Goal: Transaction & Acquisition: Book appointment/travel/reservation

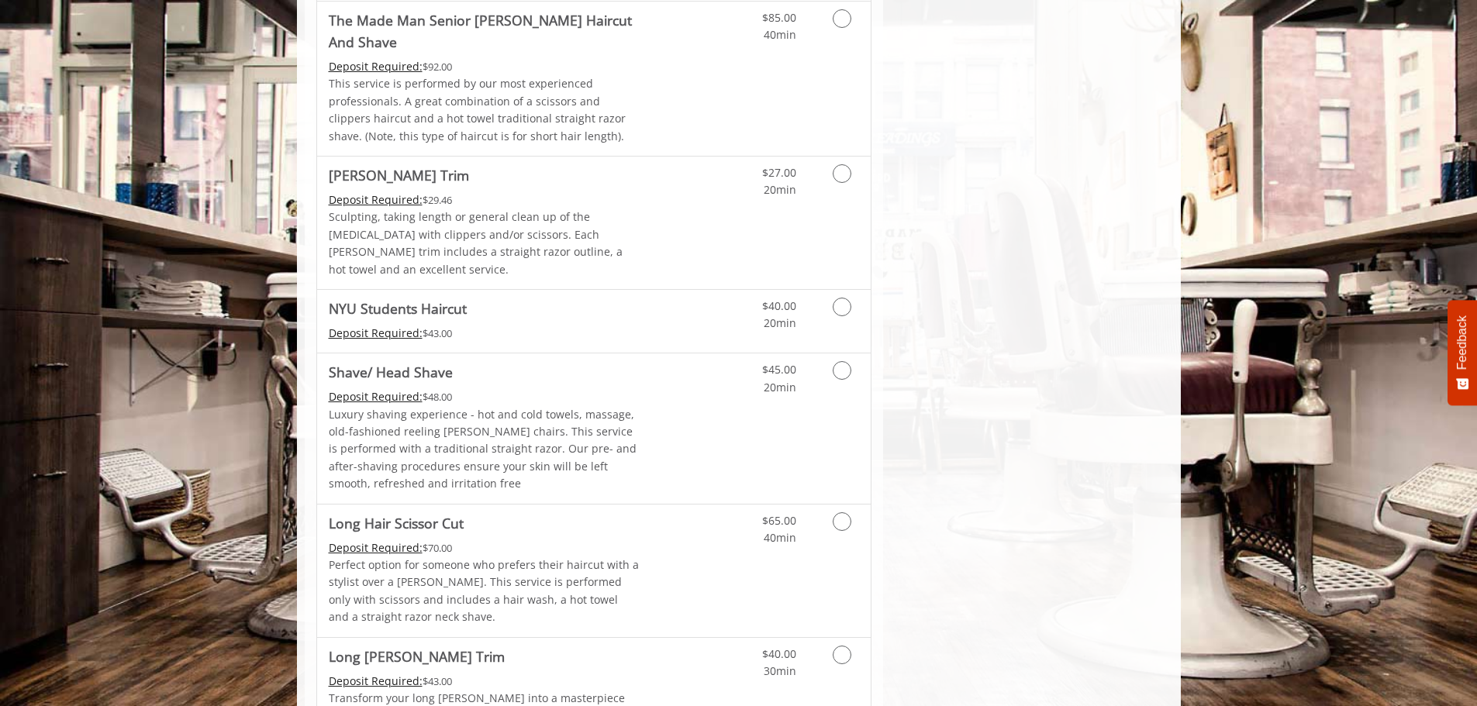
scroll to position [1706, 0]
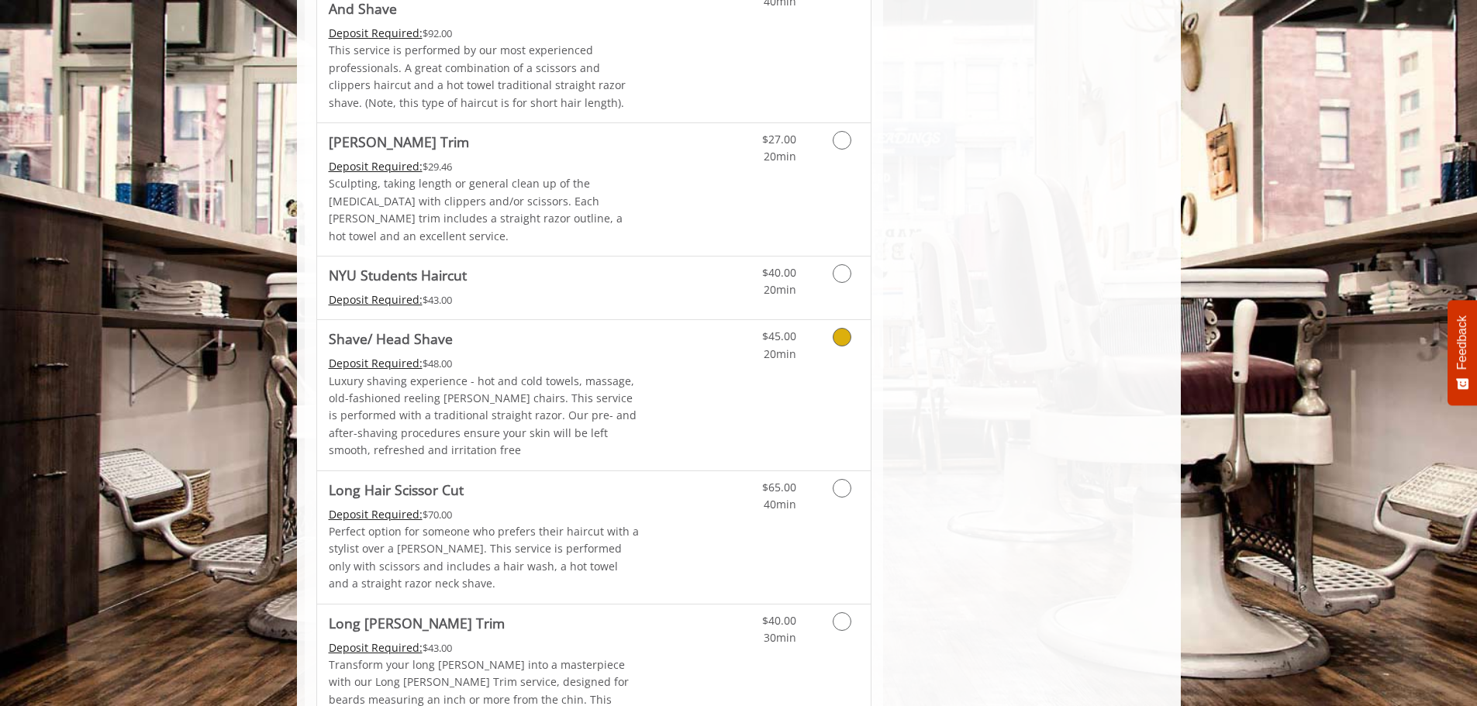
click at [839, 328] on icon "Grooming services" at bounding box center [842, 337] width 19 height 19
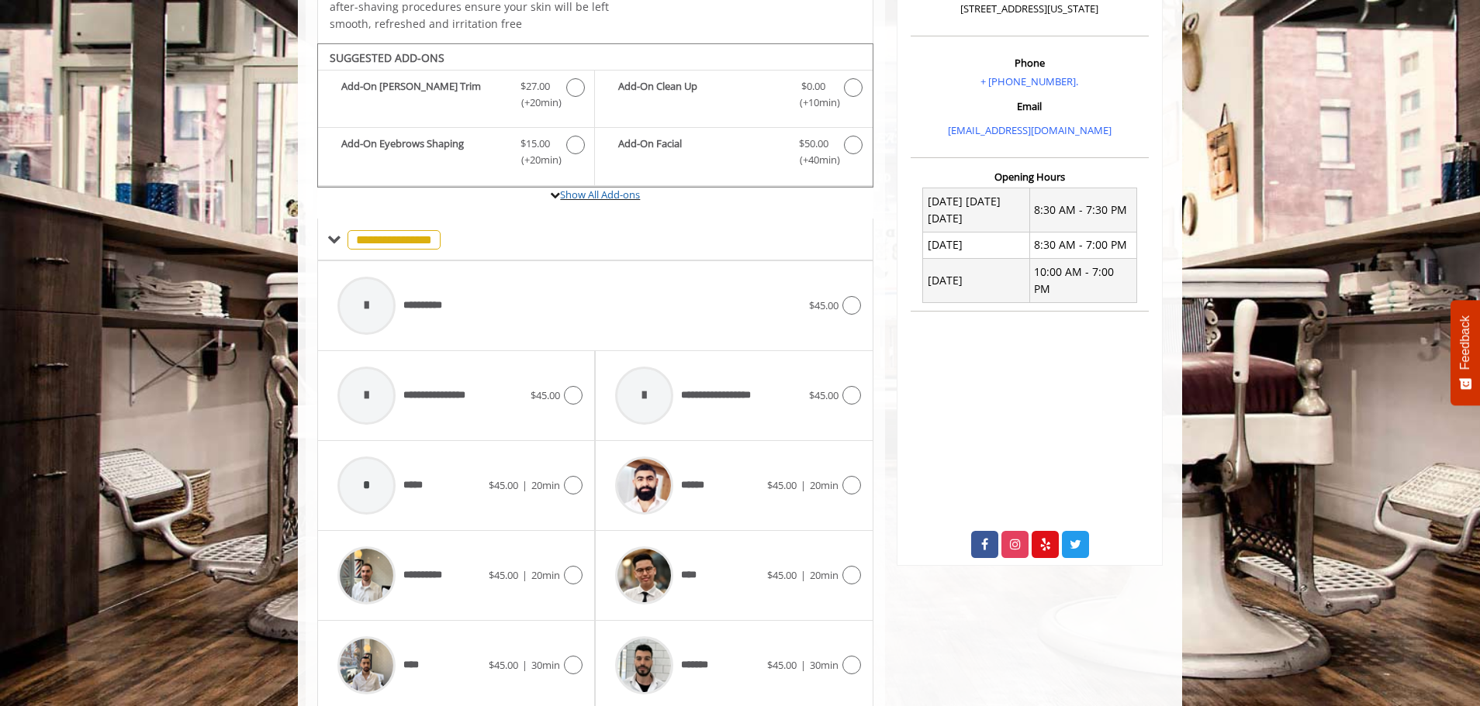
scroll to position [418, 0]
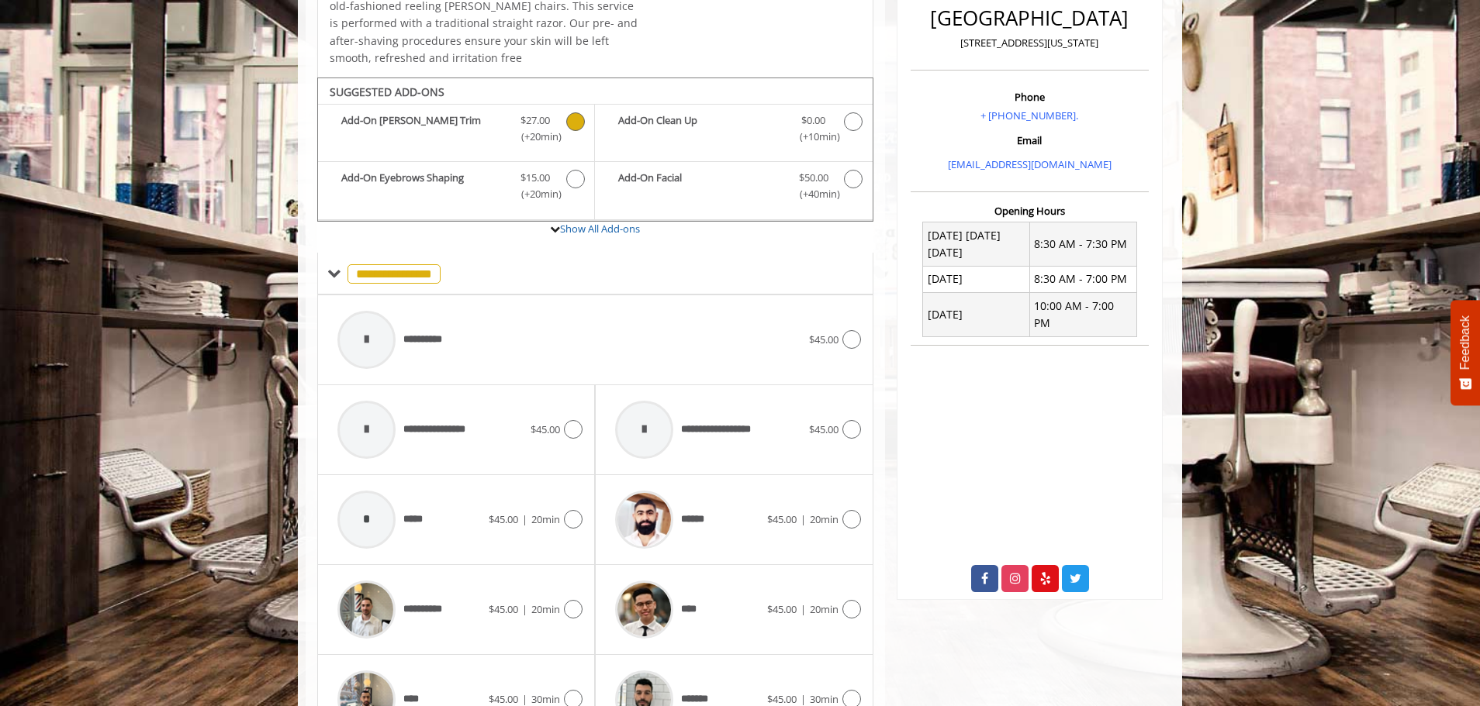
click at [580, 128] on icon "Shave/ Head Shave Add-onS" at bounding box center [575, 121] width 19 height 19
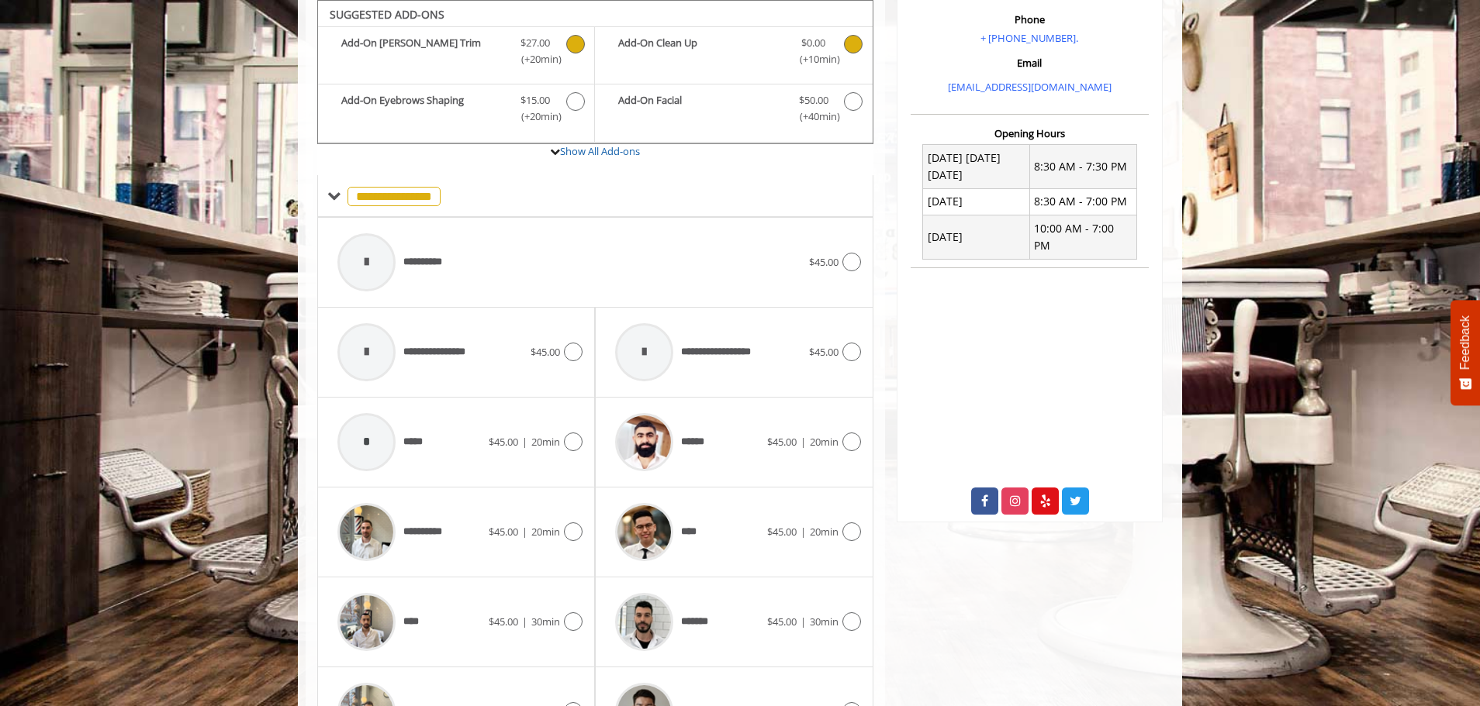
click at [851, 48] on icon "Shave/ Head Shave Add-onS" at bounding box center [853, 44] width 19 height 19
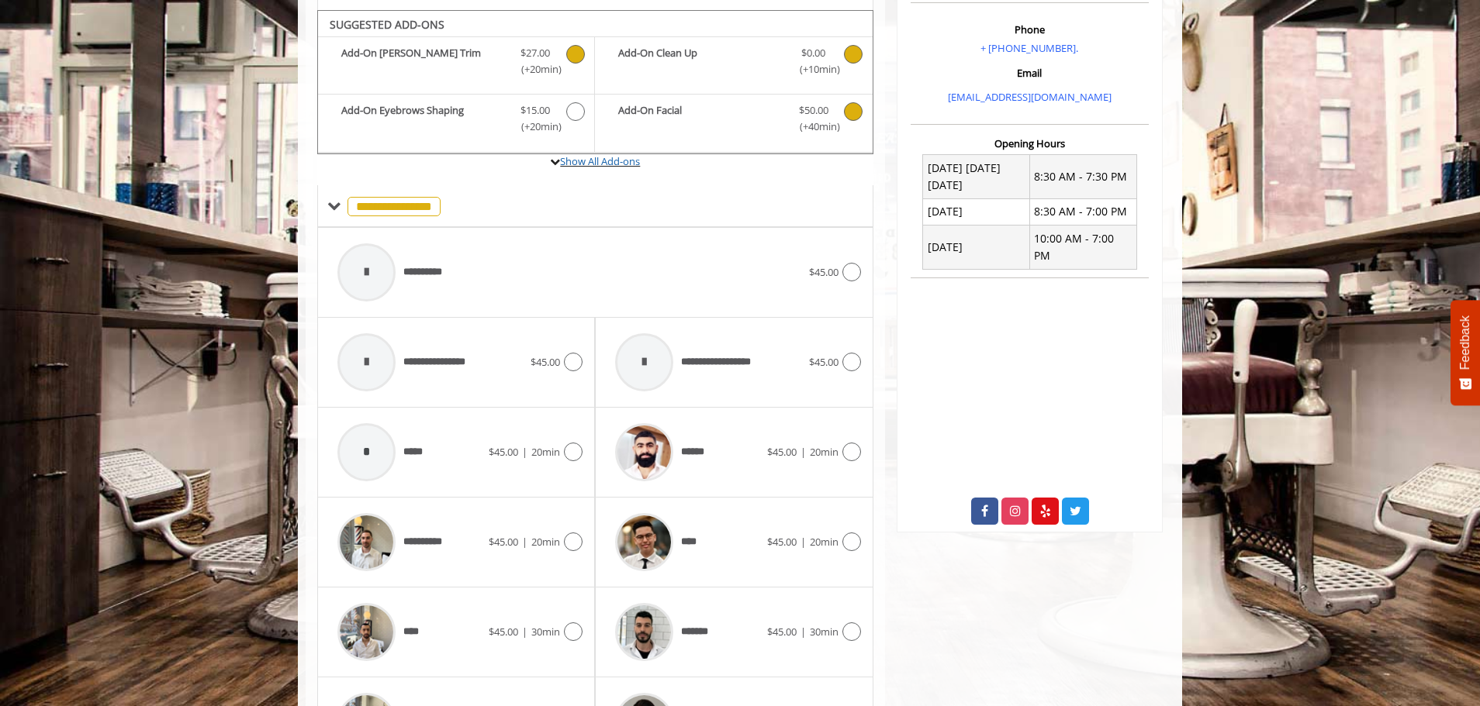
scroll to position [496, 0]
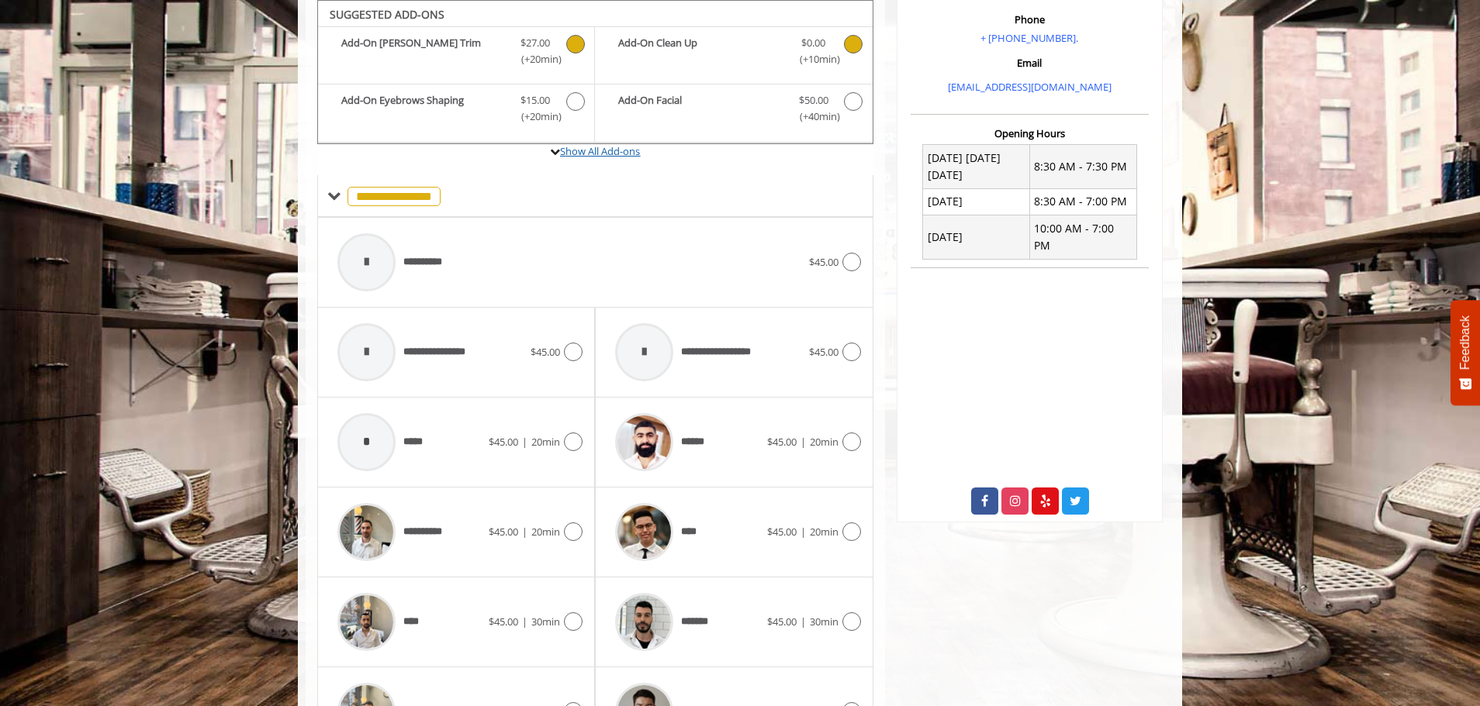
click at [592, 156] on link "Show All Add-ons" at bounding box center [600, 151] width 80 height 14
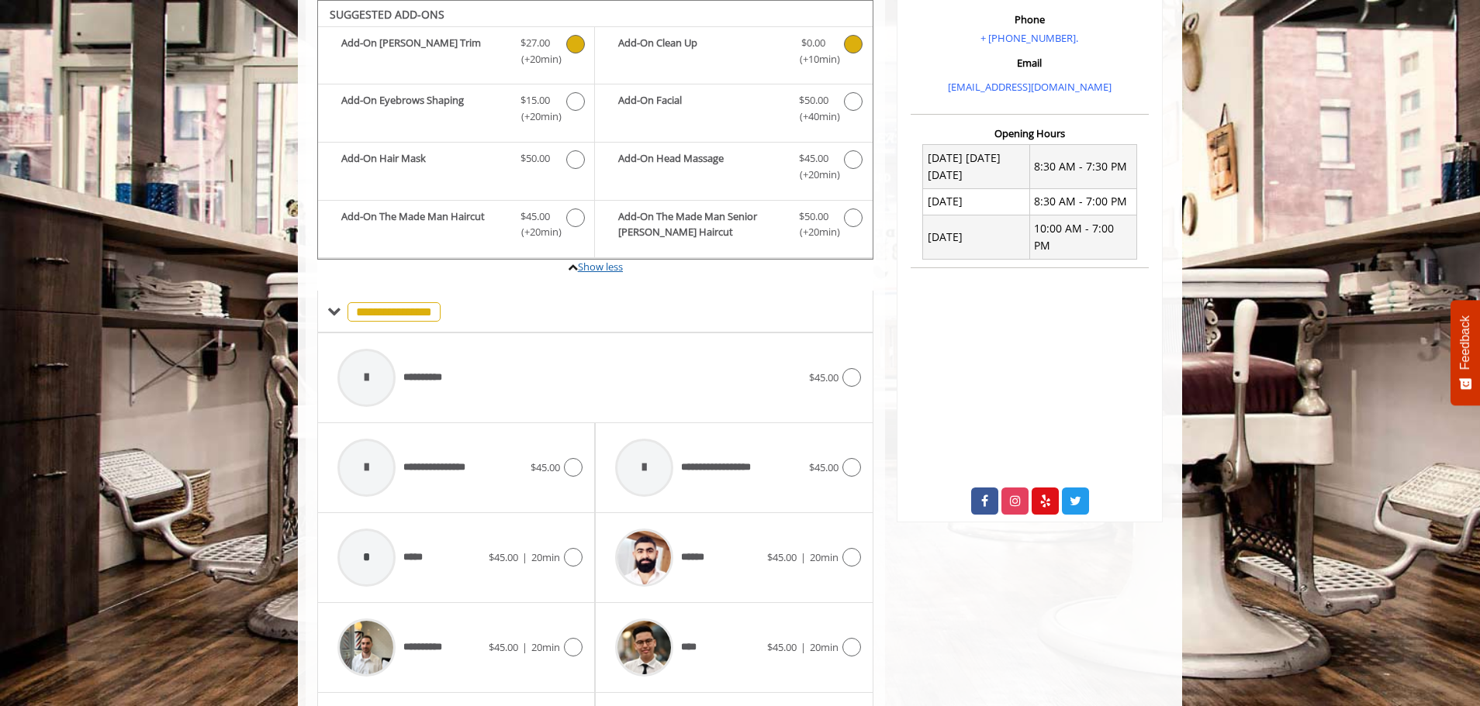
click at [591, 266] on link "Show less" at bounding box center [600, 267] width 45 height 14
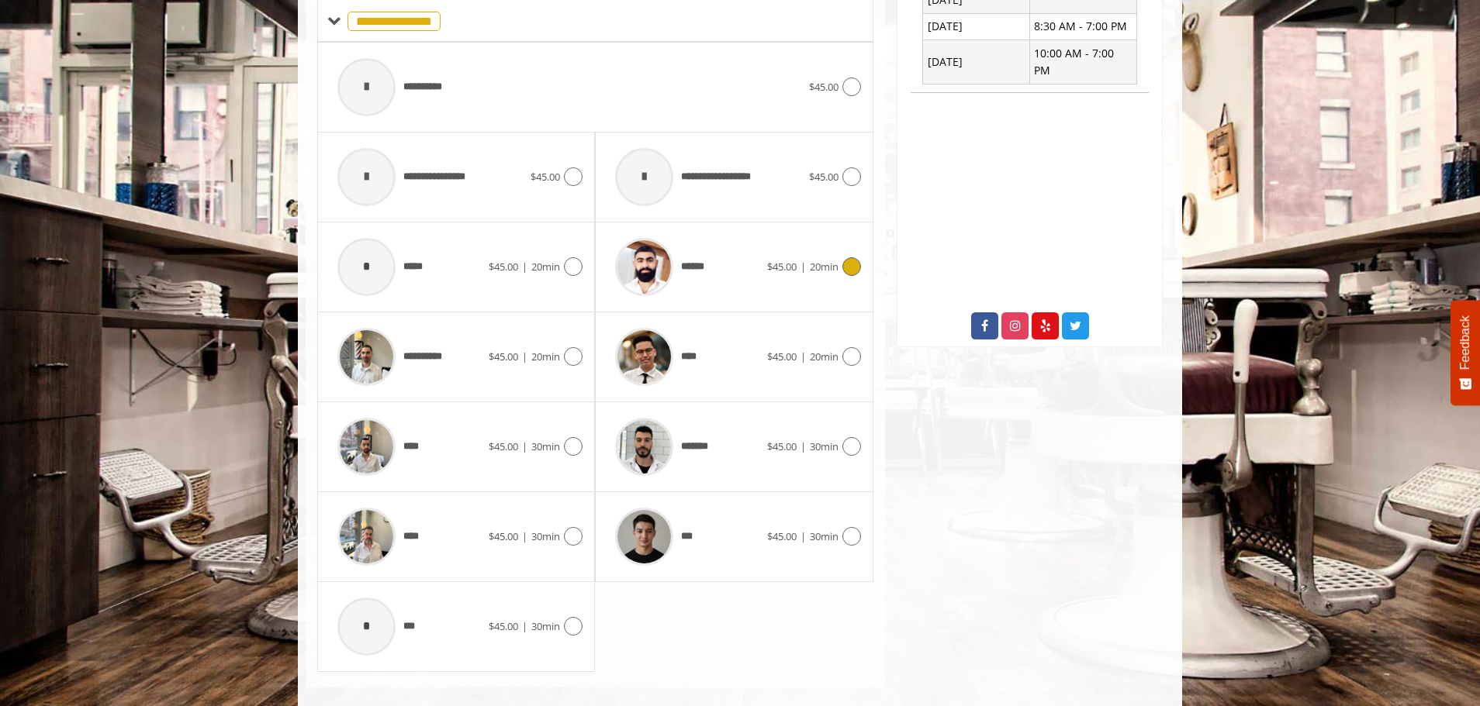
scroll to position [691, 0]
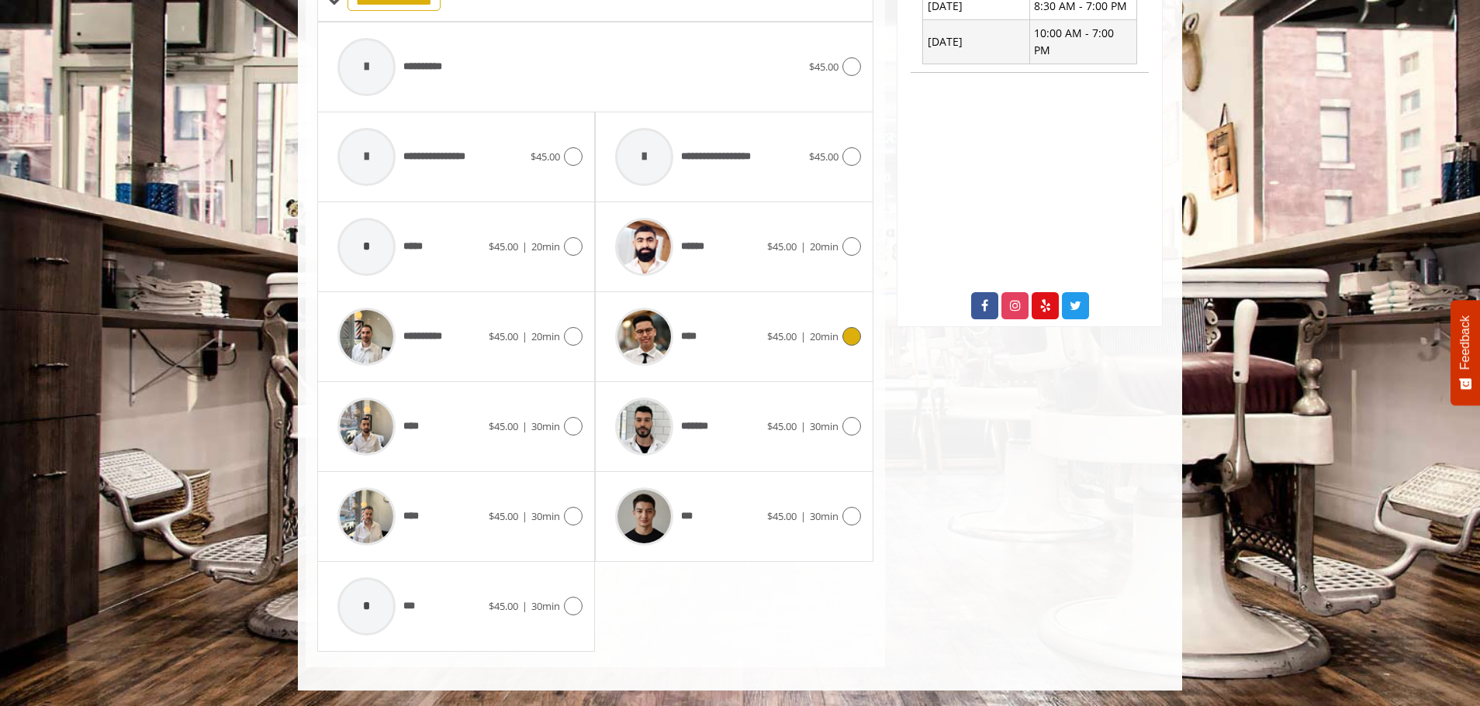
click at [732, 330] on div "****" at bounding box center [686, 337] width 159 height 74
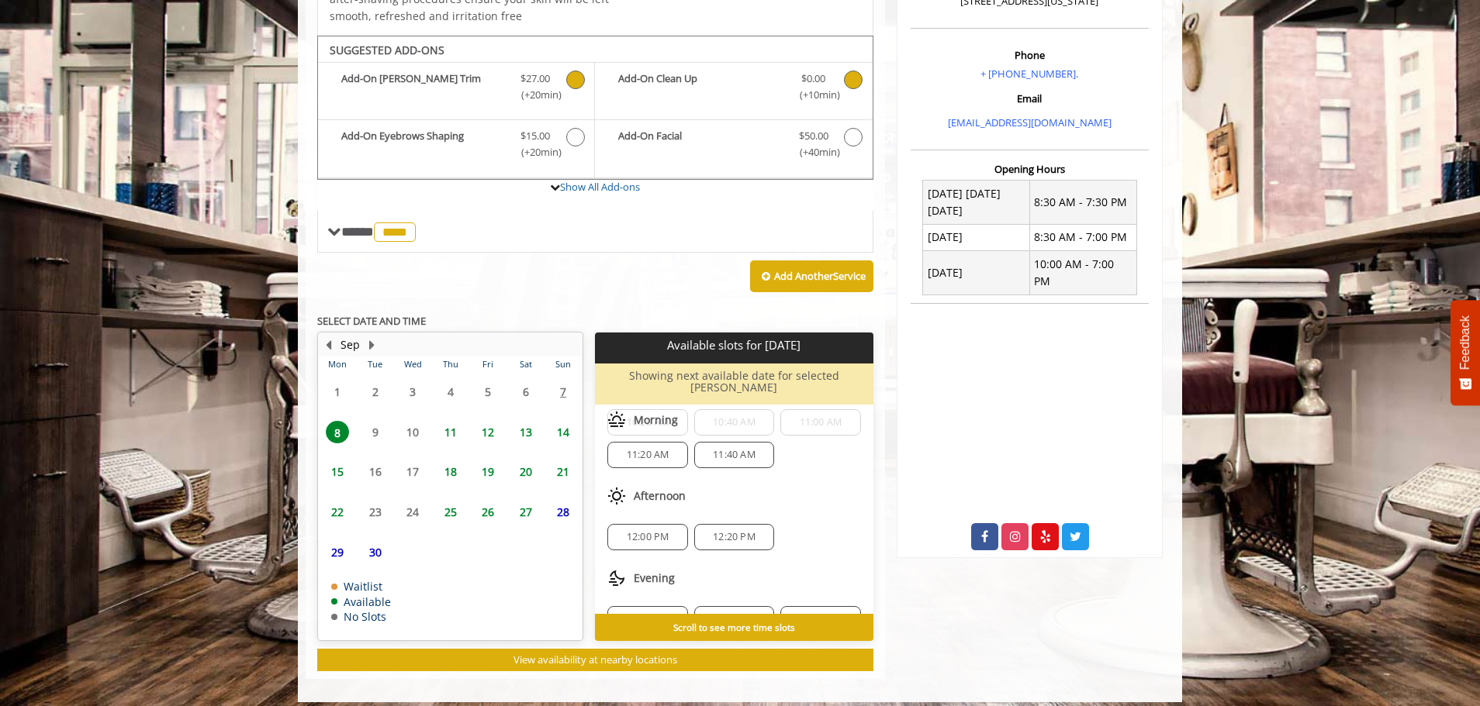
scroll to position [70, 0]
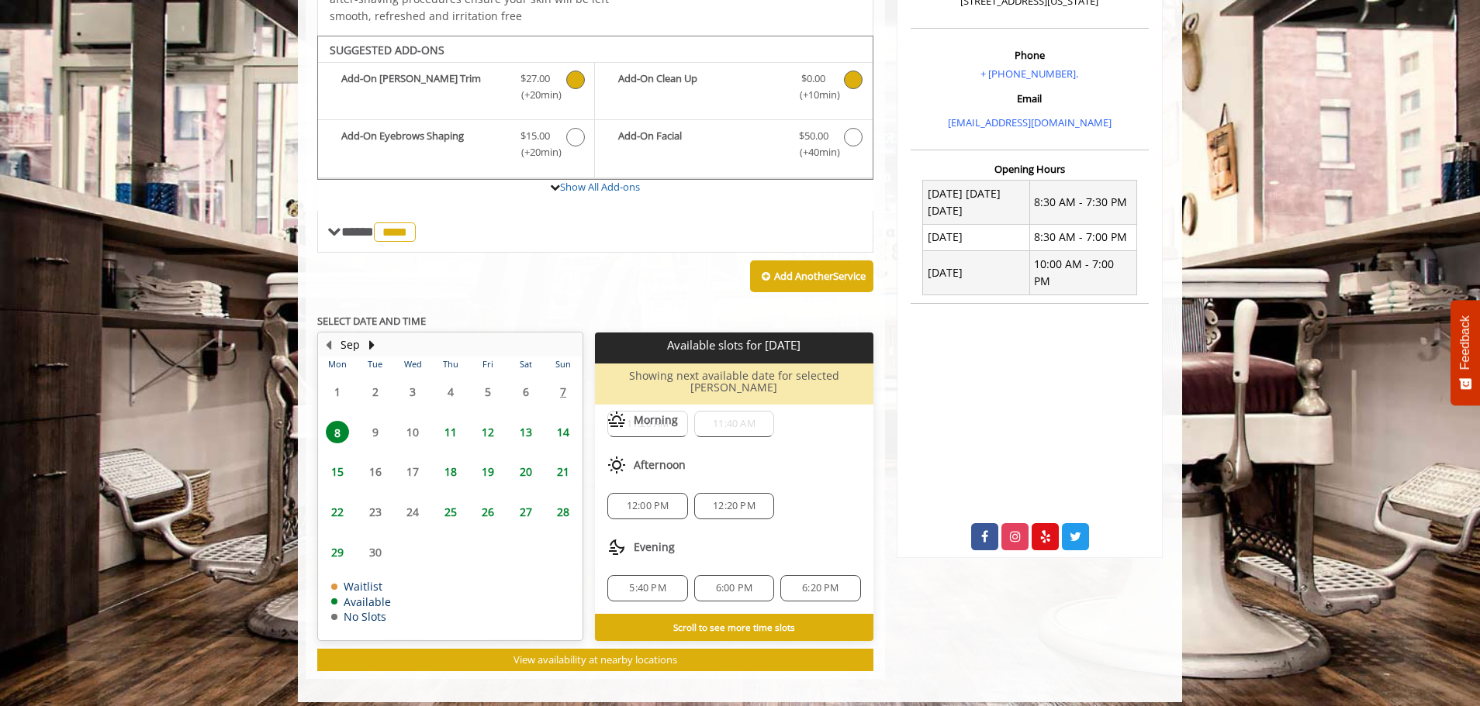
click at [657, 582] on span "5:40 PM" at bounding box center [647, 588] width 36 height 12
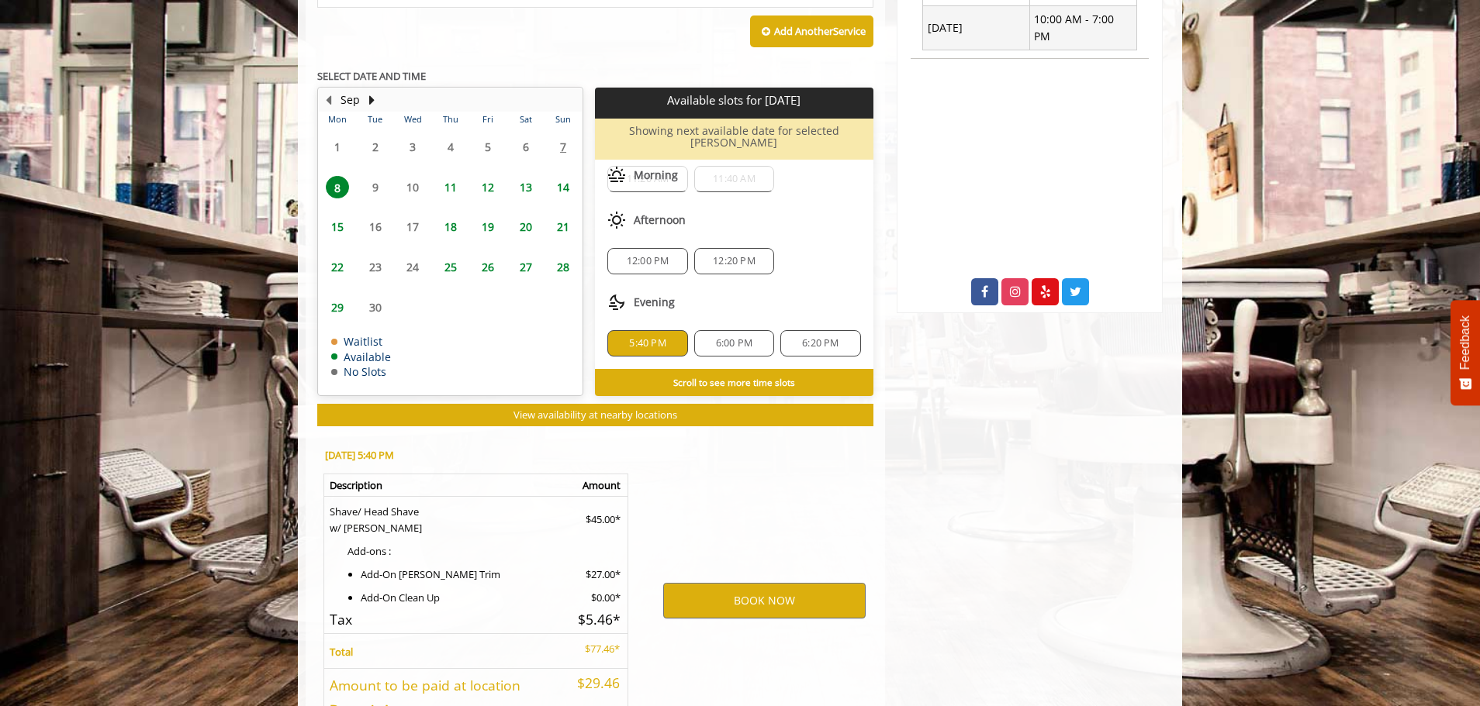
scroll to position [810, 0]
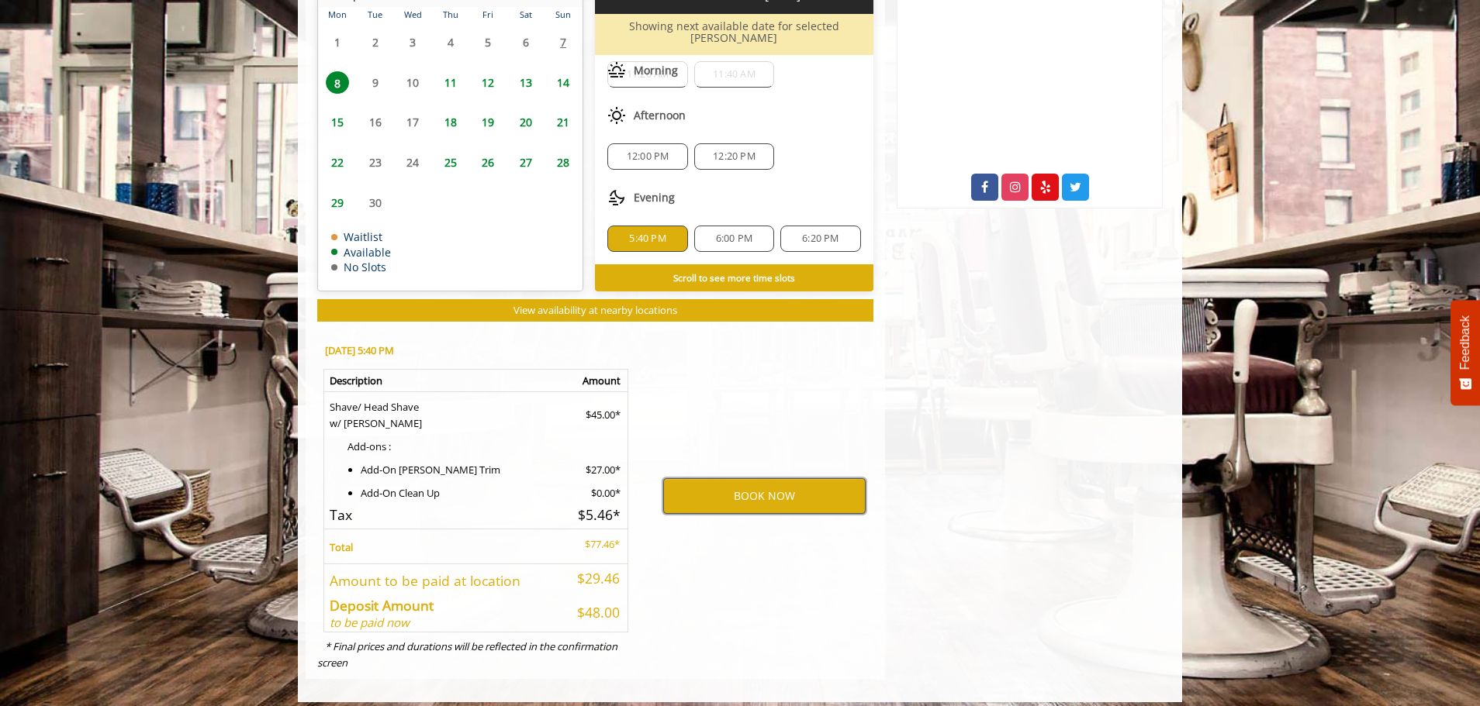
click at [701, 478] on button "BOOK NOW" at bounding box center [764, 496] width 202 height 36
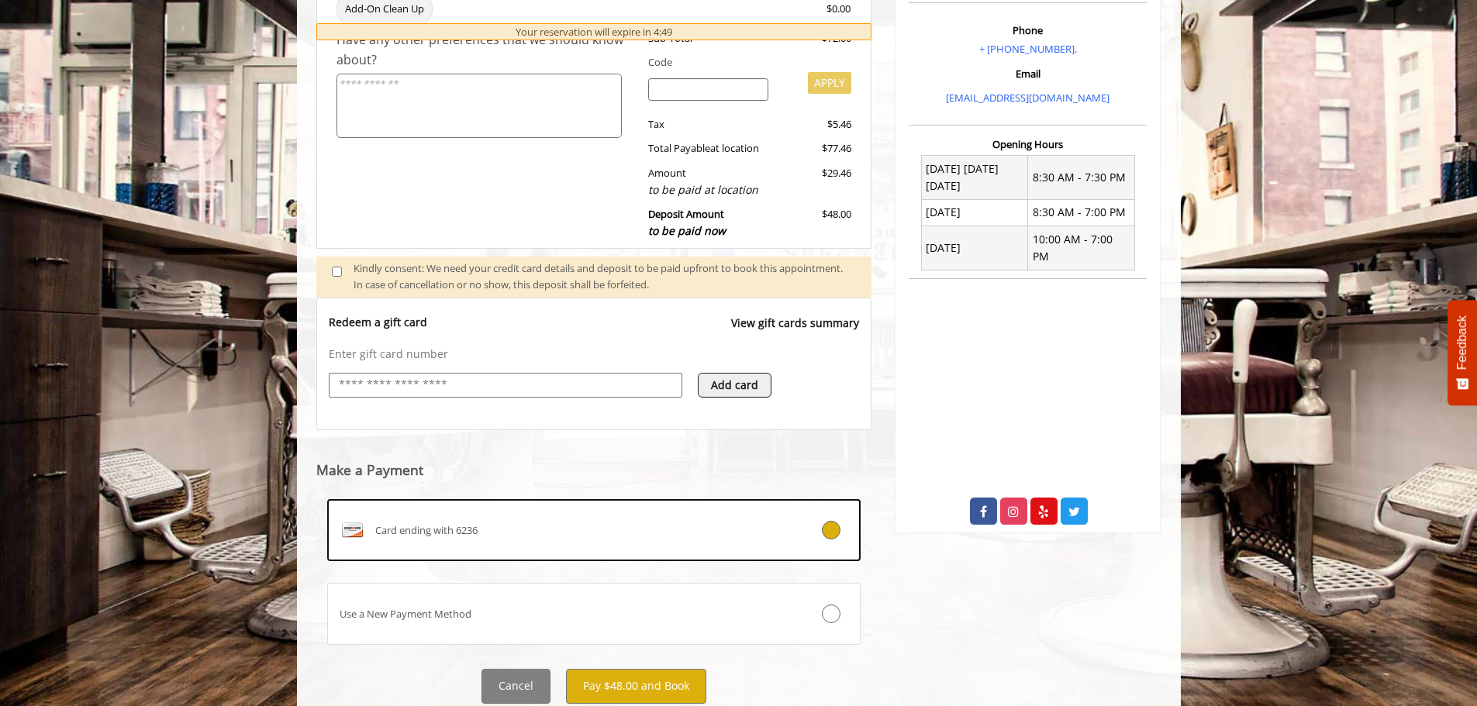
scroll to position [532, 0]
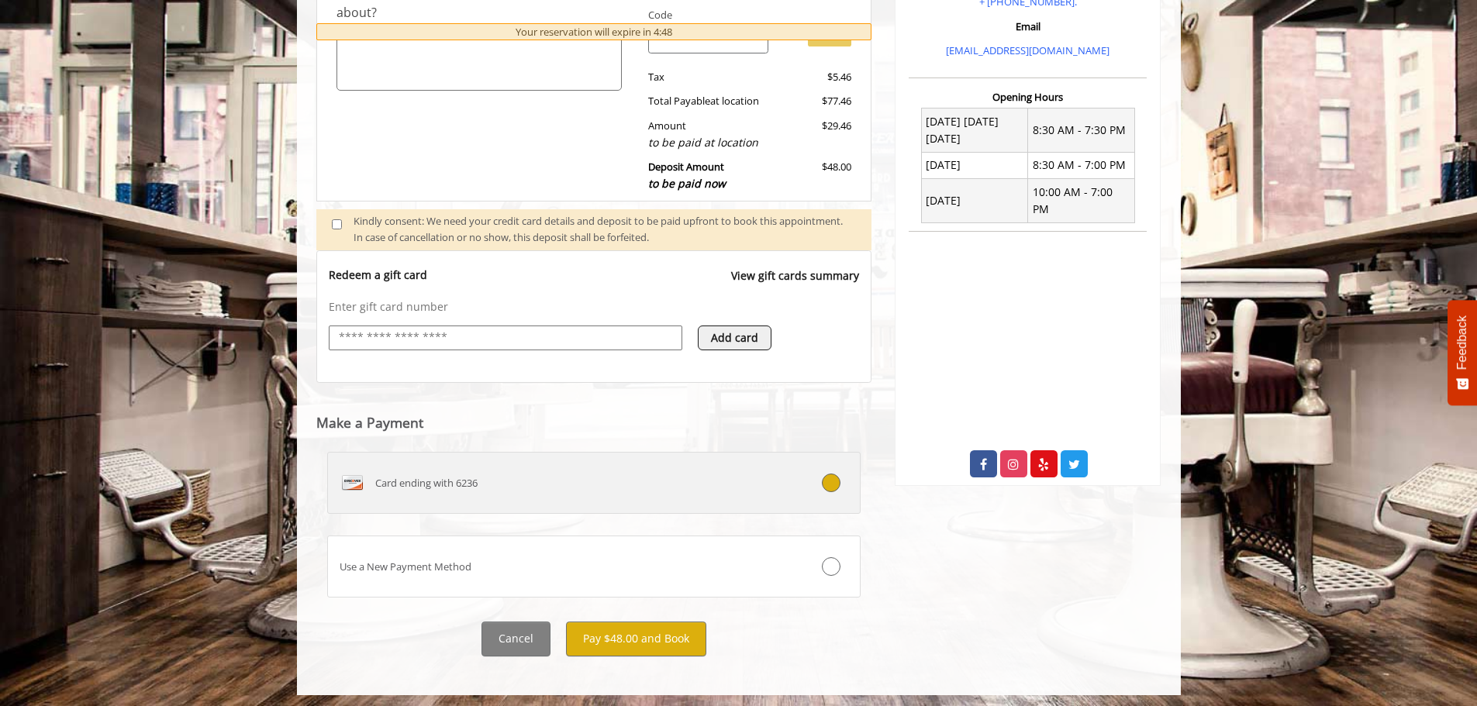
click at [675, 485] on div "Card ending with 6236" at bounding box center [550, 483] width 444 height 25
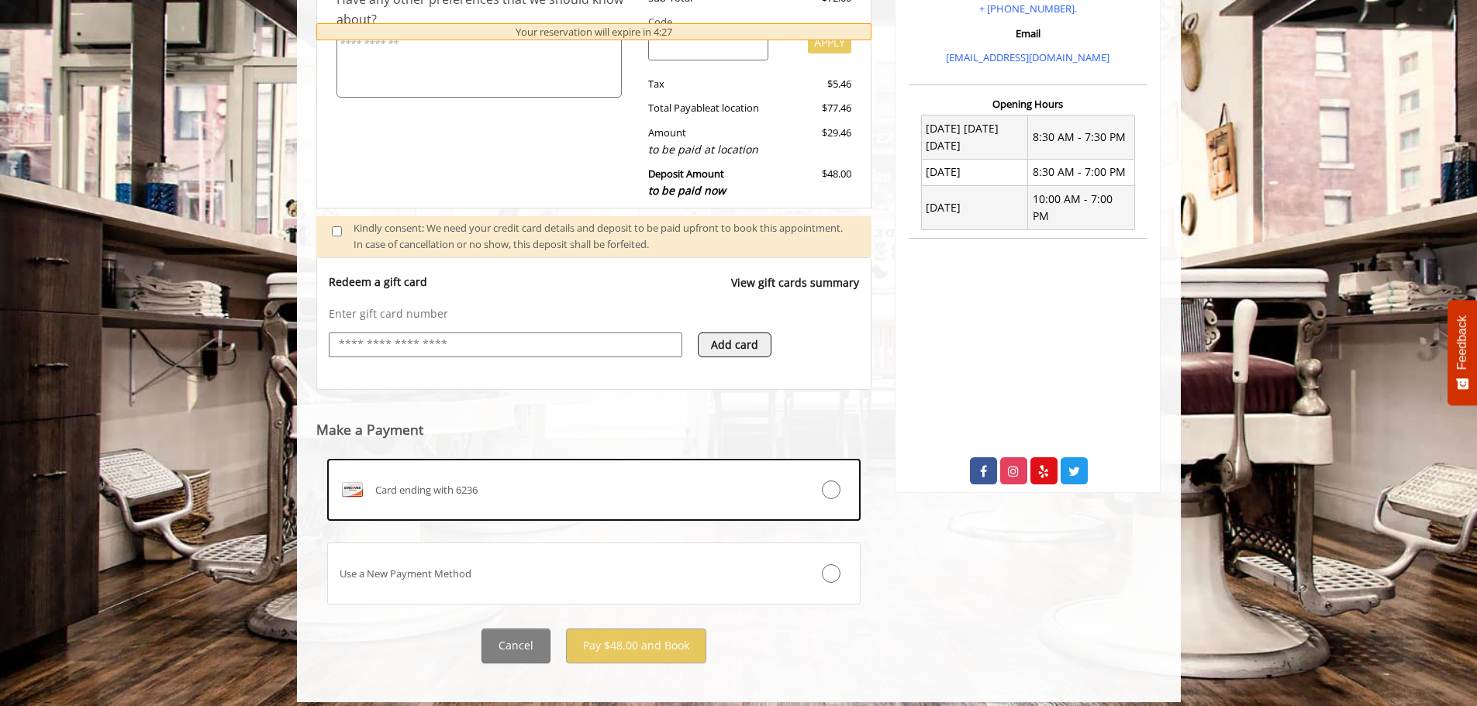
scroll to position [537, 0]
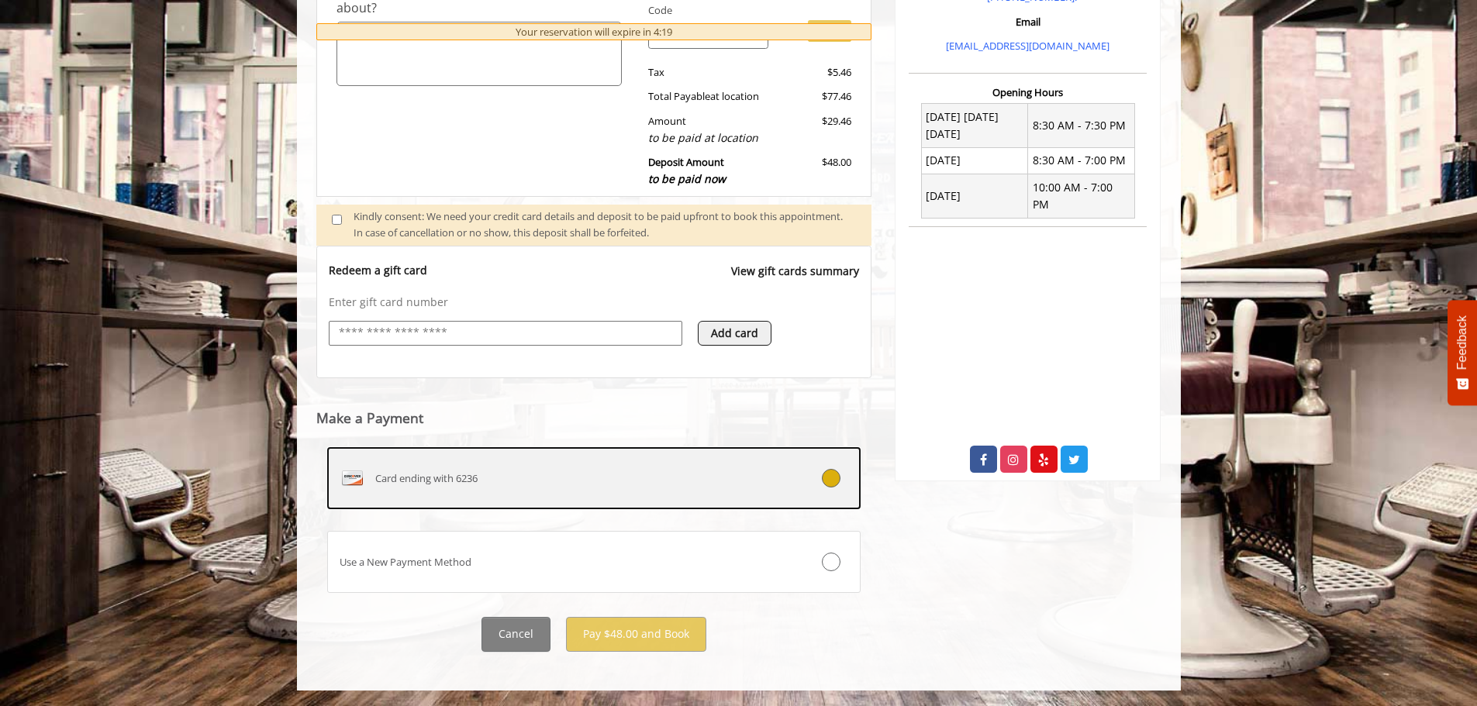
click at [778, 467] on label "Card ending with 6236" at bounding box center [594, 478] width 534 height 62
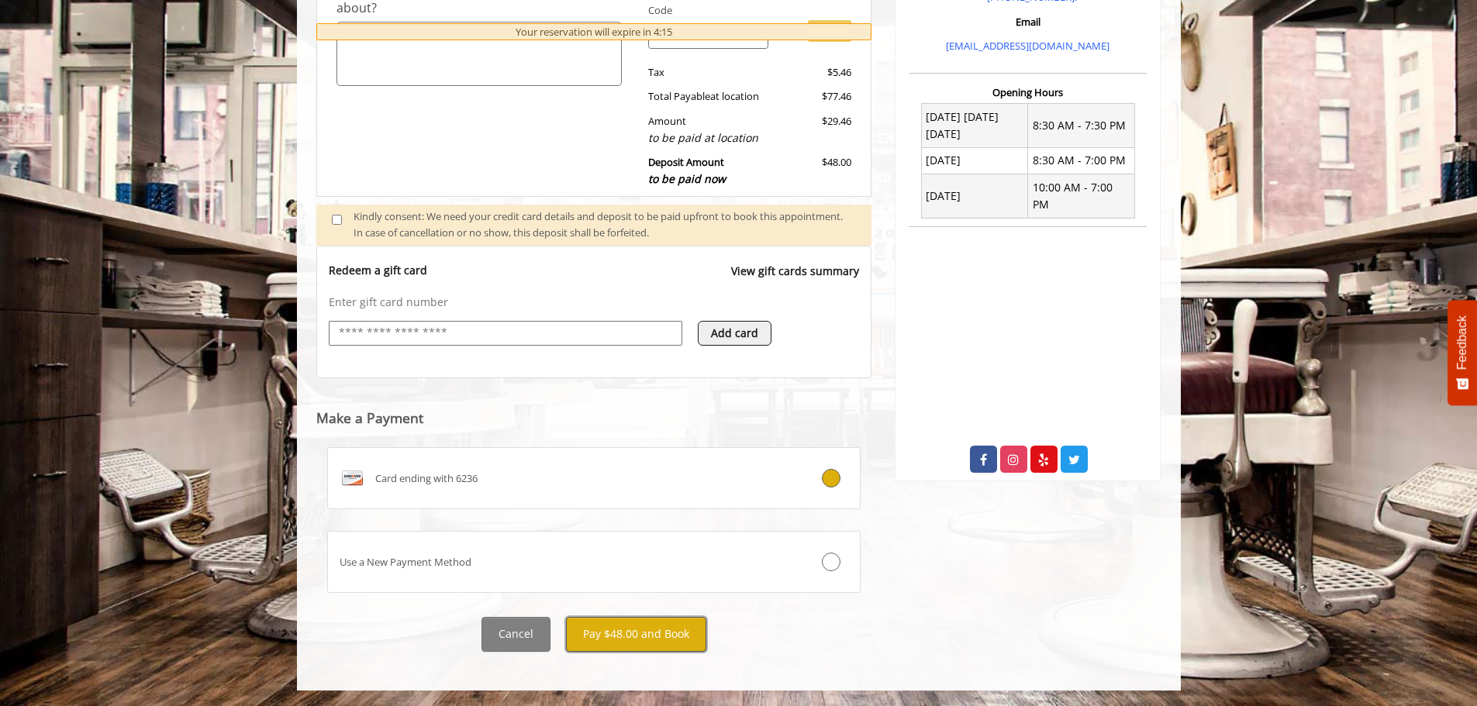
click at [627, 640] on button "Pay $48.00 and Book" at bounding box center [636, 634] width 140 height 35
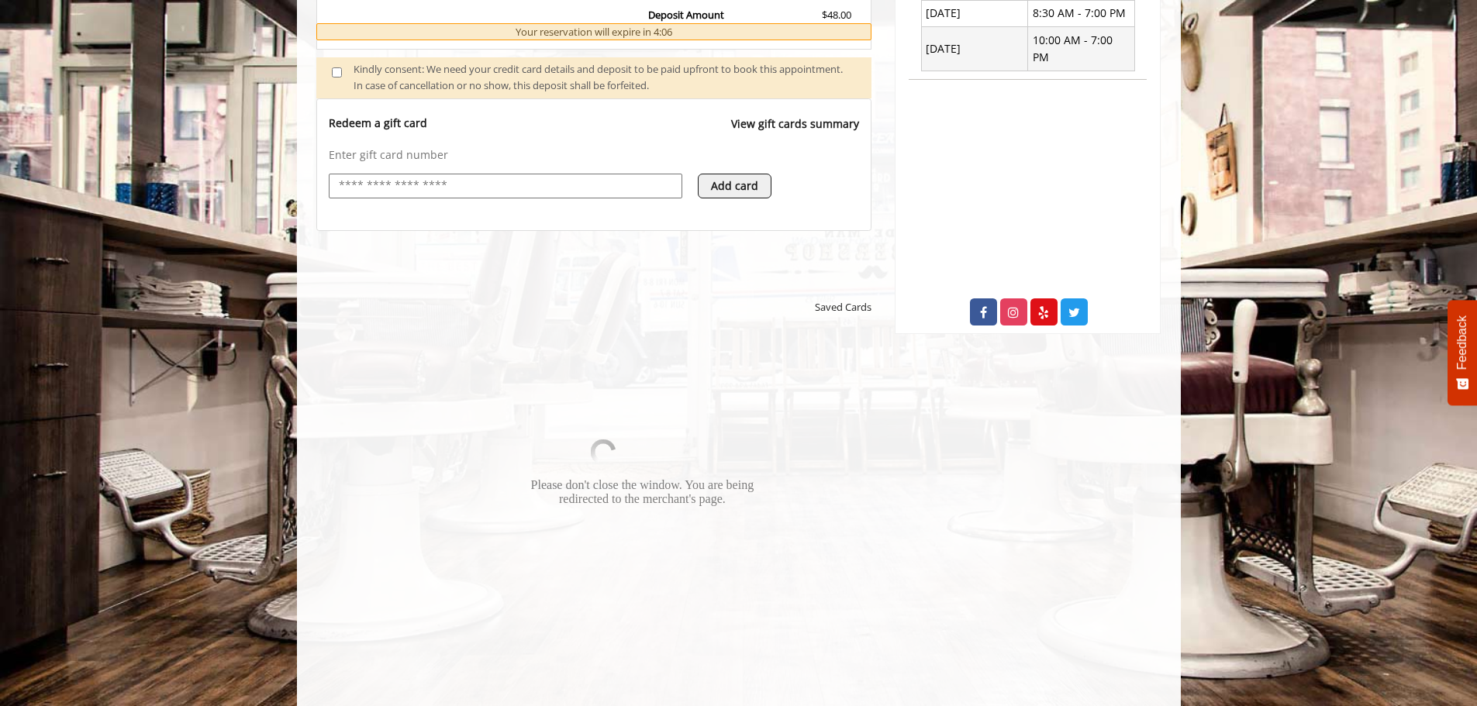
scroll to position [692, 0]
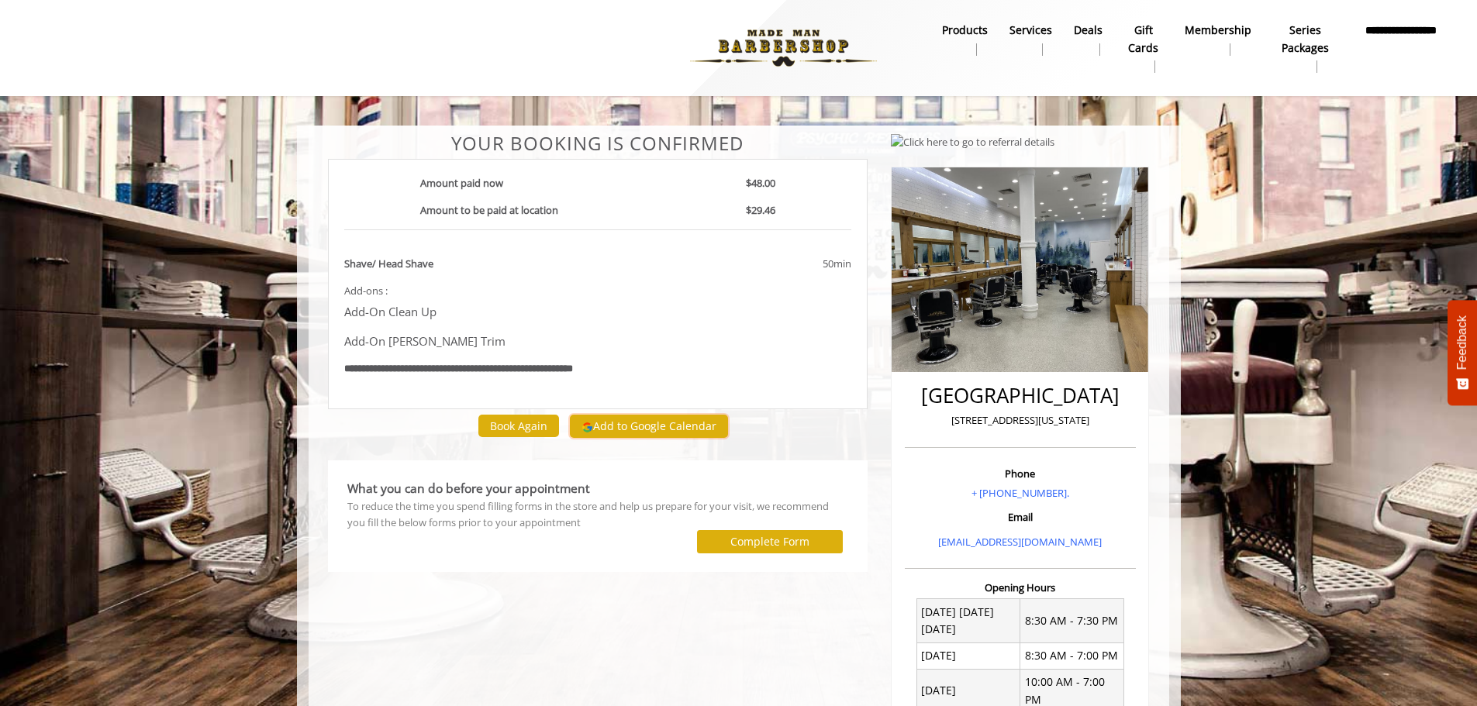
click at [663, 426] on button "Add to Google Calendar" at bounding box center [649, 426] width 158 height 23
